Goal: Task Accomplishment & Management: Complete application form

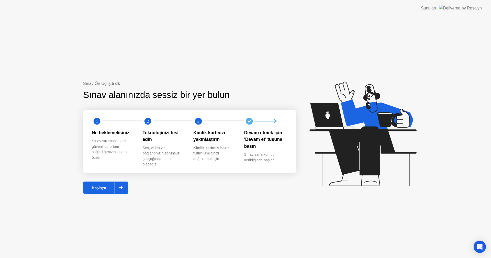
click at [99, 188] on div "Başlayın" at bounding box center [100, 187] width 30 height 5
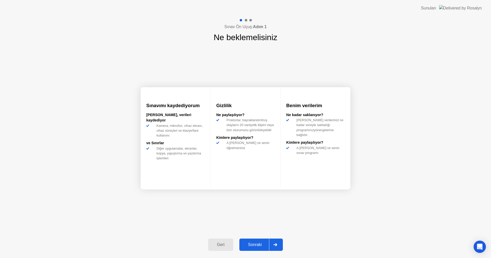
click at [257, 241] on button "Sonraki" at bounding box center [260, 245] width 43 height 12
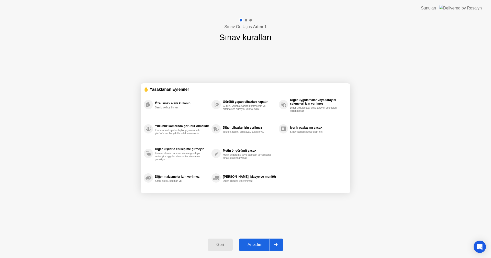
click at [251, 245] on div "Anladım" at bounding box center [254, 244] width 29 height 5
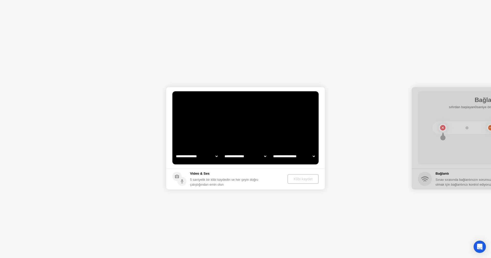
select select "**********"
select select "*******"
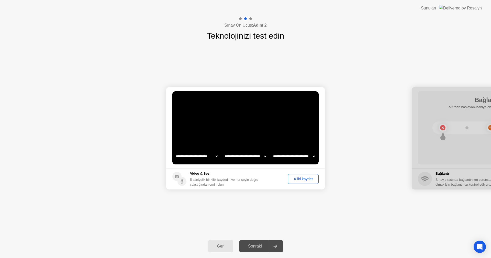
click at [212, 155] on select "**********" at bounding box center [197, 156] width 44 height 10
click at [303, 179] on div "Klibi kaydet" at bounding box center [303, 179] width 27 height 4
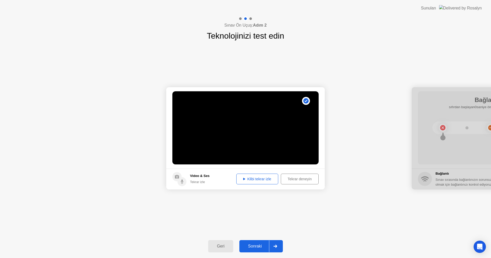
click at [256, 246] on div "Sonraki" at bounding box center [255, 246] width 28 height 5
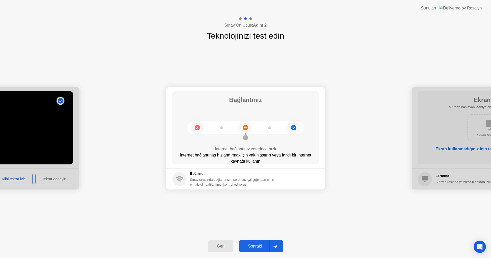
click at [256, 245] on div "Sonraki" at bounding box center [255, 246] width 28 height 5
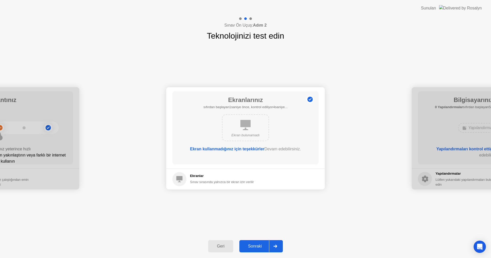
click at [254, 245] on div "Sonraki" at bounding box center [255, 246] width 28 height 5
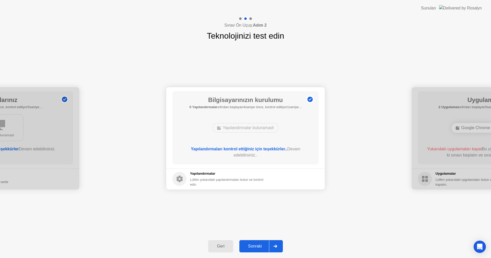
click at [254, 245] on div "Sonraki" at bounding box center [255, 246] width 28 height 5
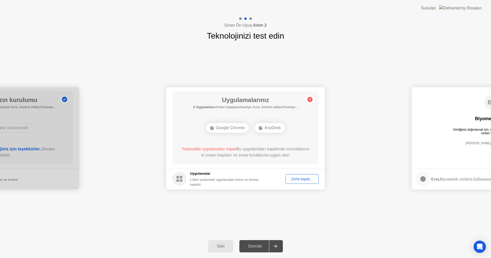
click at [302, 178] on div "Zorla kapat..." at bounding box center [302, 179] width 30 height 4
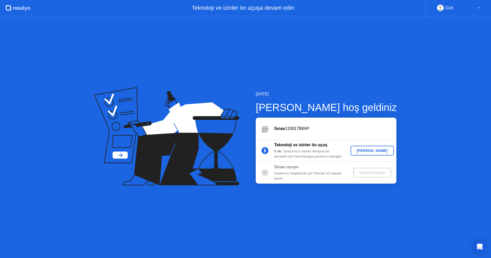
click at [369, 149] on div "Hadi başlayalım" at bounding box center [372, 151] width 39 height 4
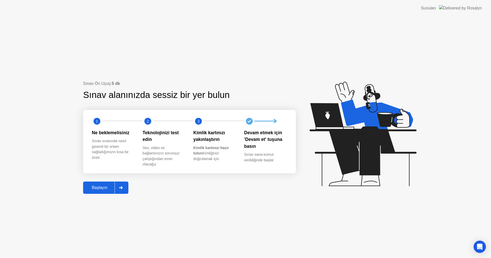
click at [110, 186] on div "Başlayın" at bounding box center [100, 187] width 30 height 5
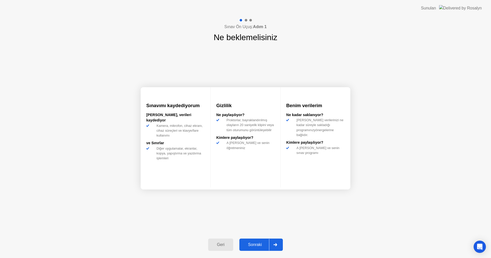
click at [259, 247] on div "Sonraki" at bounding box center [255, 244] width 28 height 5
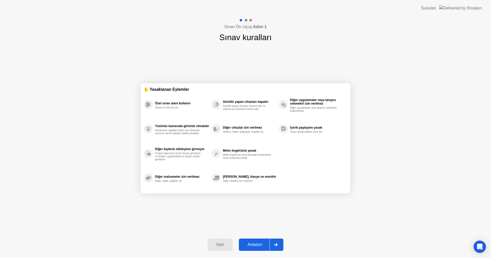
click at [258, 246] on div "Anladım" at bounding box center [254, 244] width 29 height 5
select select "**********"
select select "*******"
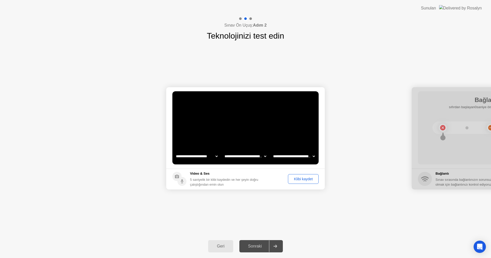
click at [296, 179] on div "Klibi kaydet" at bounding box center [303, 179] width 27 height 4
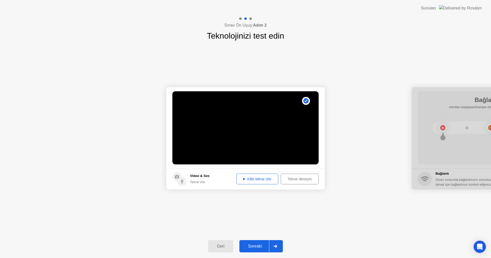
click at [256, 248] on div "Sonraki" at bounding box center [255, 246] width 28 height 5
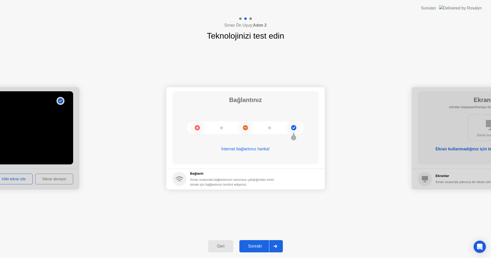
click at [256, 244] on div "Sonraki" at bounding box center [255, 246] width 28 height 5
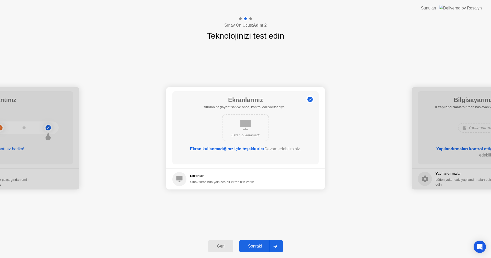
click at [254, 244] on div "Sonraki" at bounding box center [255, 246] width 28 height 5
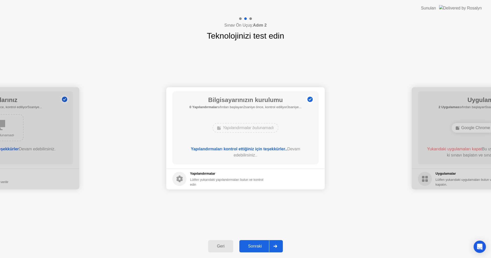
click at [254, 244] on div "Sonraki" at bounding box center [255, 246] width 28 height 5
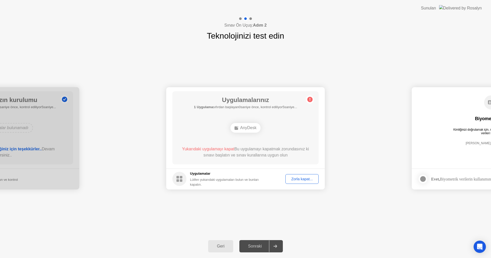
click at [251, 129] on div "AnyDesk" at bounding box center [245, 128] width 30 height 10
click at [243, 129] on div "AnyDesk" at bounding box center [245, 128] width 30 height 10
click at [300, 179] on div "Zorla kapat..." at bounding box center [302, 179] width 30 height 4
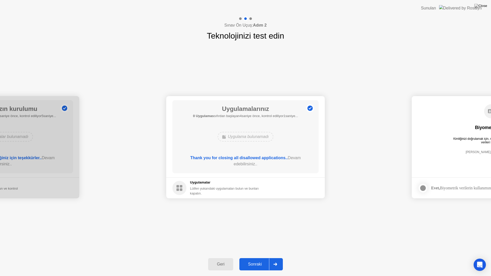
click at [255, 258] on div "Sonraki" at bounding box center [255, 264] width 28 height 5
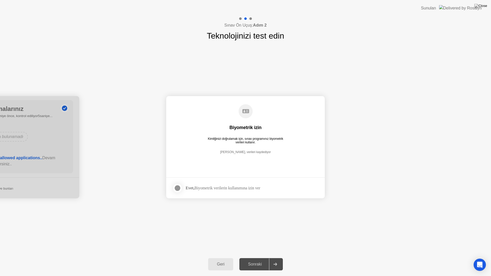
click at [180, 187] on div at bounding box center [177, 188] width 6 height 6
click at [252, 258] on div "Sonraki" at bounding box center [255, 264] width 28 height 5
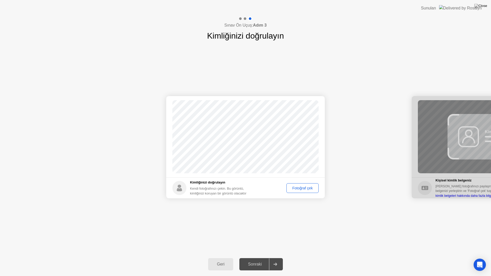
click at [303, 190] on div "Fotoğraf çek" at bounding box center [302, 188] width 29 height 4
click at [257, 258] on div "Sonraki" at bounding box center [255, 264] width 28 height 5
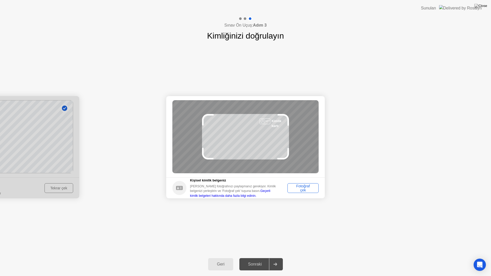
click at [298, 189] on div "Fotoğraf çek" at bounding box center [303, 188] width 28 height 8
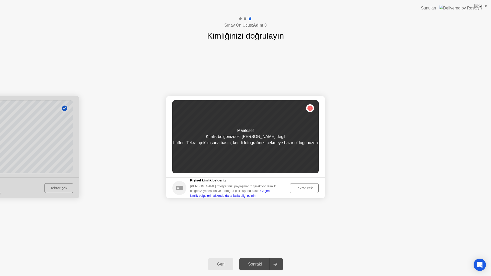
click at [300, 190] on div "Tekrar çek" at bounding box center [304, 188] width 25 height 4
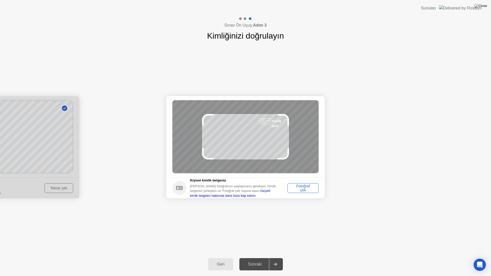
click at [300, 190] on div "Fotoğraf çek" at bounding box center [303, 188] width 28 height 8
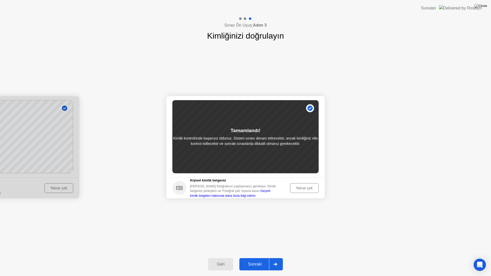
click at [256, 258] on div "Sonraki" at bounding box center [255, 264] width 28 height 5
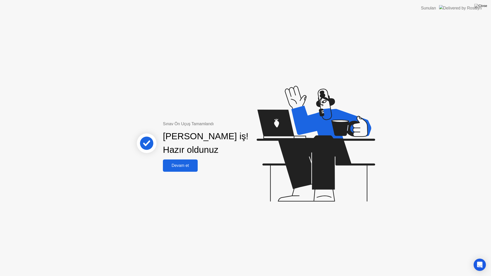
click at [186, 164] on div "Devam et" at bounding box center [180, 165] width 32 height 5
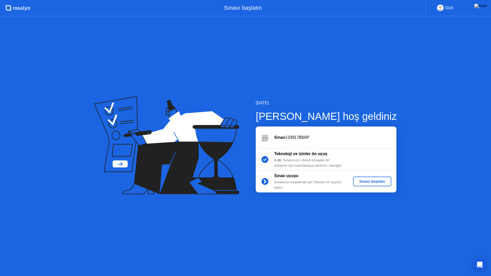
click at [367, 183] on div "Sınavı başlatın" at bounding box center [372, 181] width 34 height 4
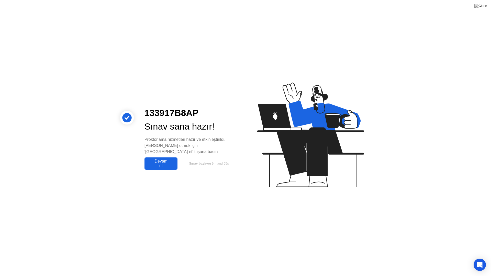
click at [165, 159] on div "Devam et" at bounding box center [161, 163] width 30 height 9
